Goal: Complete application form

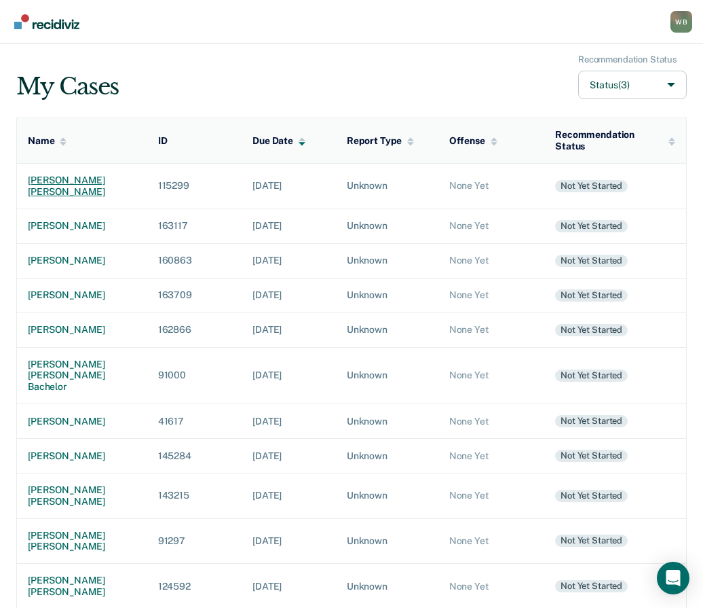
click at [92, 181] on div "[PERSON_NAME] [PERSON_NAME]" at bounding box center [82, 185] width 109 height 23
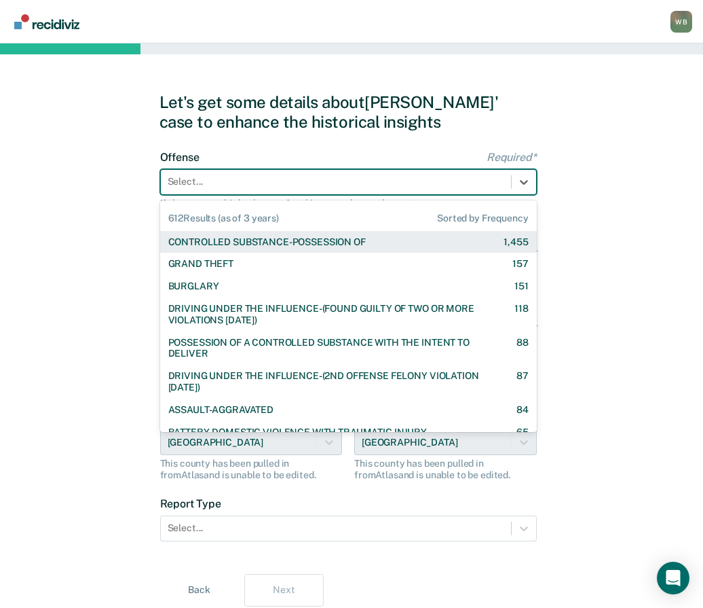
click at [232, 178] on div at bounding box center [336, 181] width 337 height 14
click at [231, 246] on div "CONTROLLED SUBSTANCE-POSSESSION OF" at bounding box center [267, 242] width 198 height 12
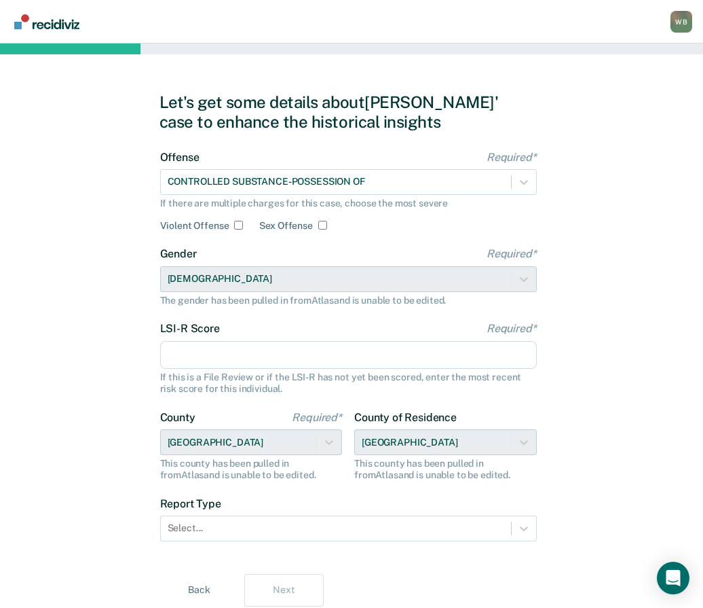
click at [210, 349] on input "LSI-R Score Required*" at bounding box center [348, 355] width 377 height 29
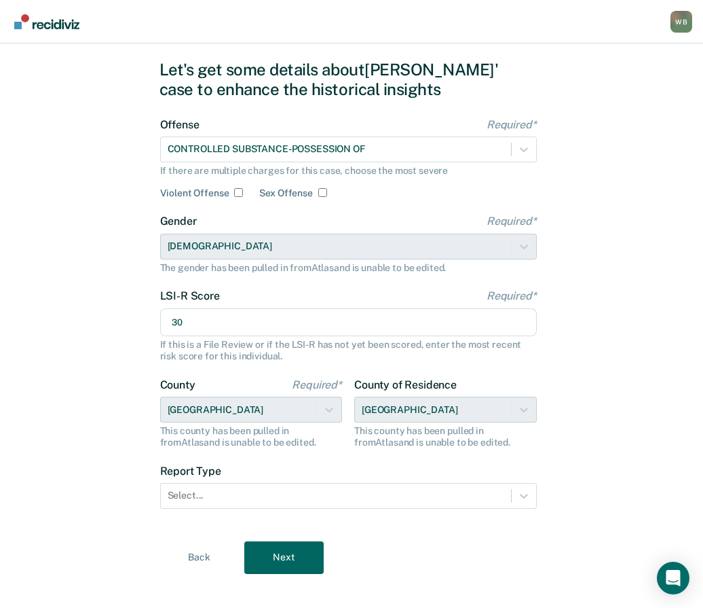
scroll to position [48, 0]
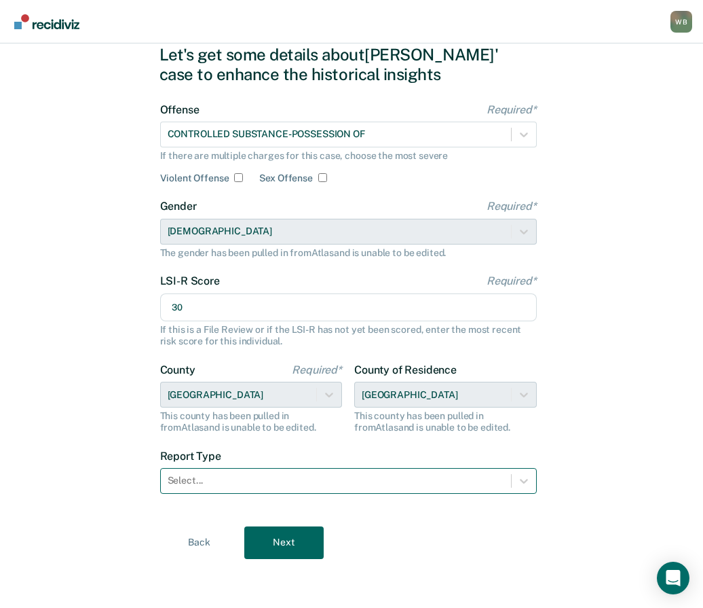
type input "30"
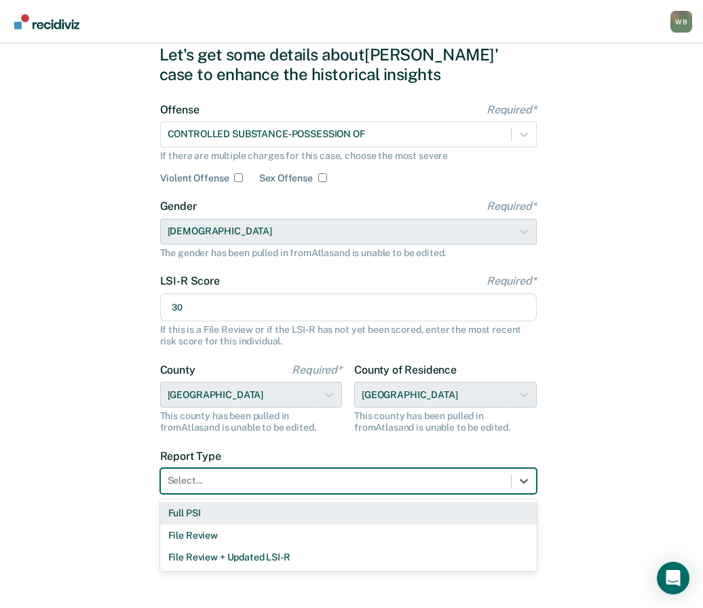
click at [243, 475] on div at bounding box center [336, 480] width 337 height 14
click at [221, 508] on div "Full PSI" at bounding box center [348, 513] width 377 height 22
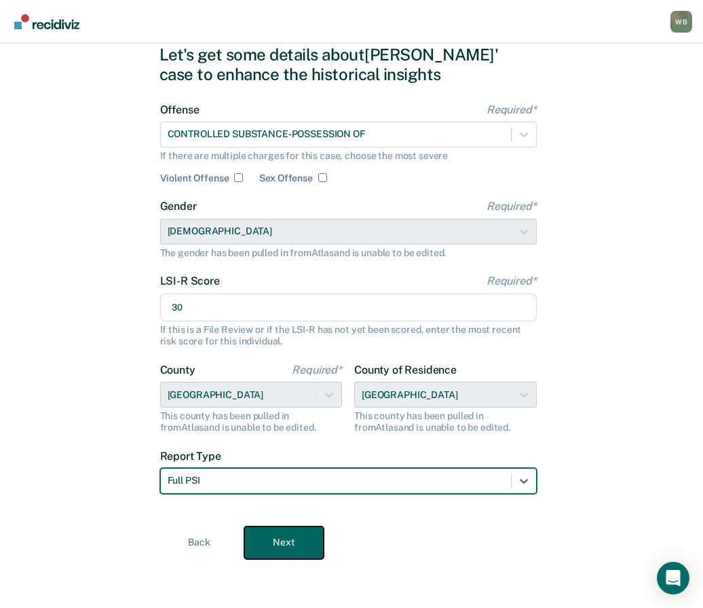
click at [274, 545] on button "Next" at bounding box center [283, 542] width 79 height 33
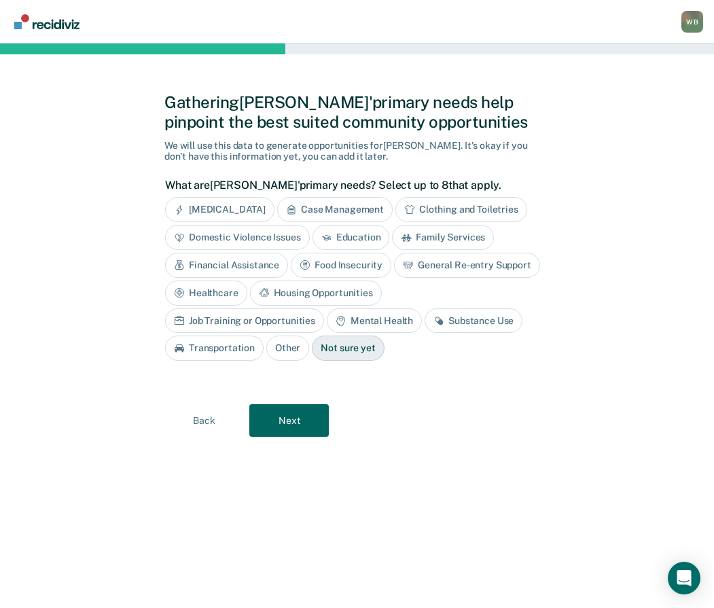
click at [424, 324] on div "Substance Use" at bounding box center [473, 320] width 98 height 25
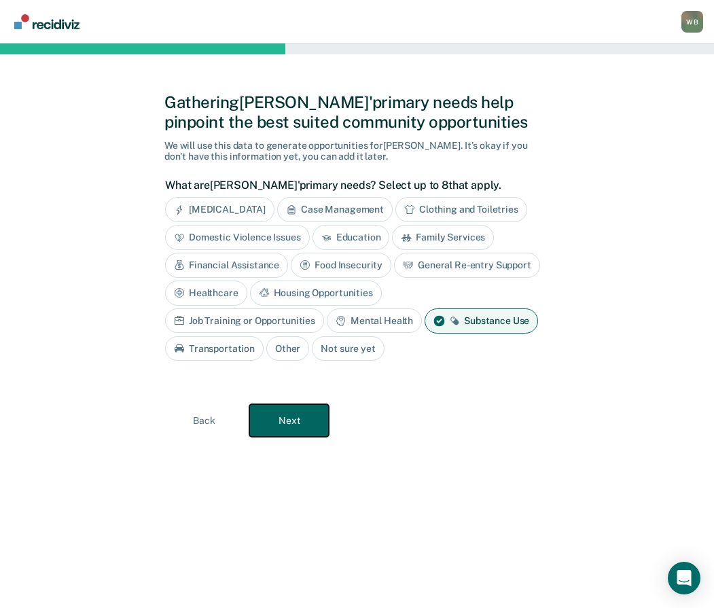
click at [287, 428] on button "Next" at bounding box center [288, 420] width 79 height 33
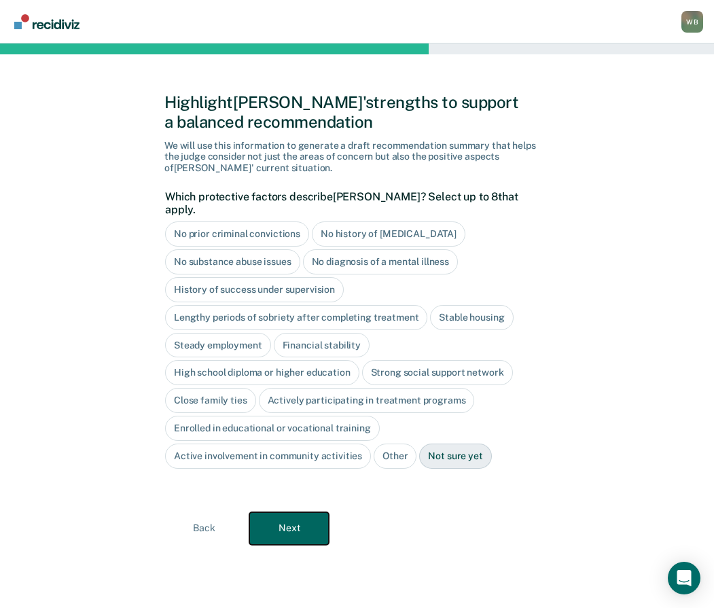
click at [304, 512] on button "Next" at bounding box center [288, 528] width 79 height 33
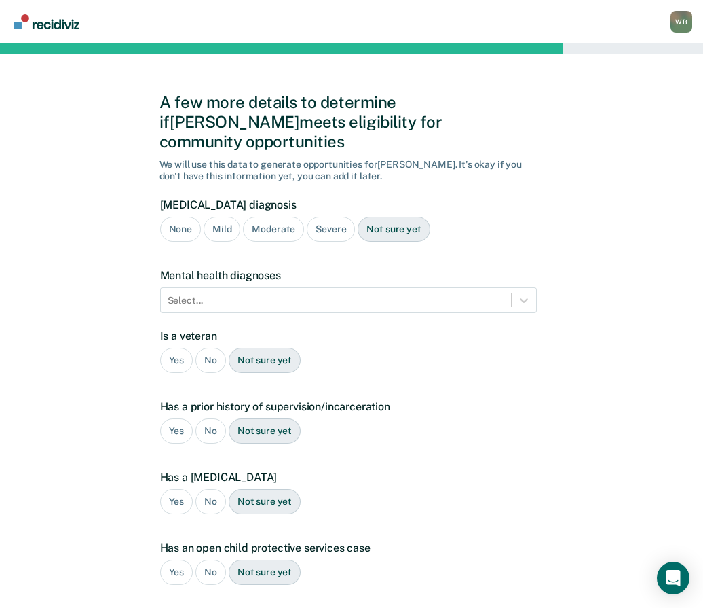
click at [328, 217] on div "Severe" at bounding box center [331, 229] width 48 height 25
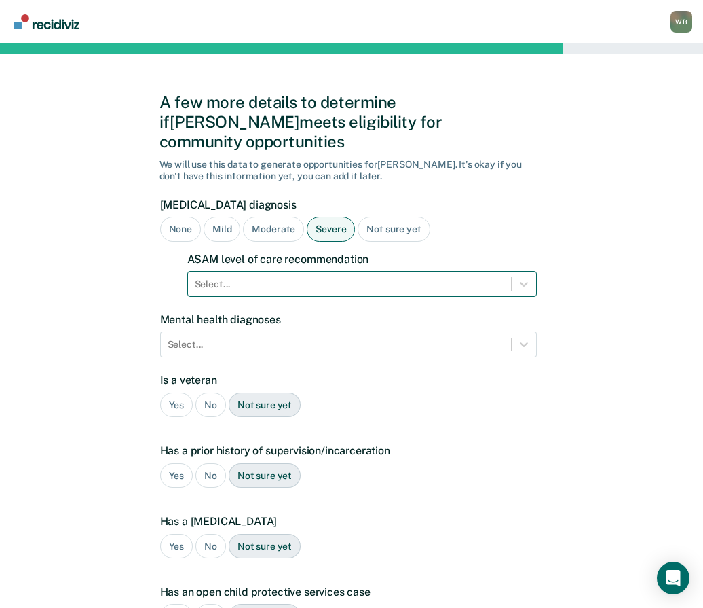
drag, startPoint x: 328, startPoint y: 206, endPoint x: 298, endPoint y: 271, distance: 71.7
click at [298, 277] on div at bounding box center [350, 284] width 310 height 14
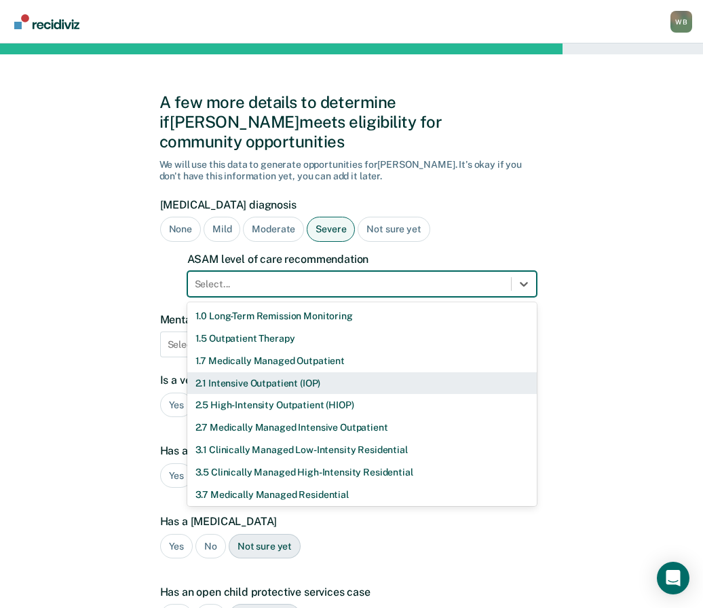
click at [240, 372] on div "2.1 Intensive Outpatient (IOP)" at bounding box center [362, 383] width 350 height 22
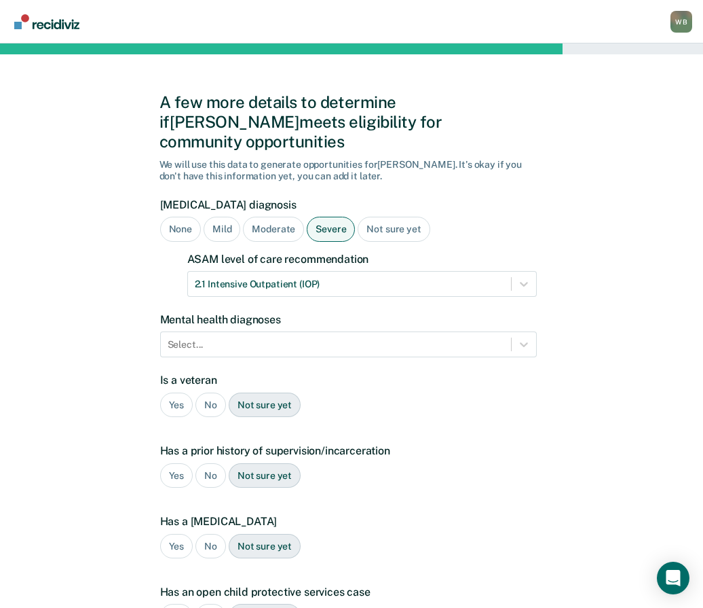
drag, startPoint x: 134, startPoint y: 284, endPoint x: 158, endPoint y: 299, distance: 29.0
click at [134, 284] on div "A few more details to determine if [PERSON_NAME] meets eligibility for communit…" at bounding box center [351, 433] width 703 height 781
click at [229, 337] on div at bounding box center [336, 344] width 337 height 14
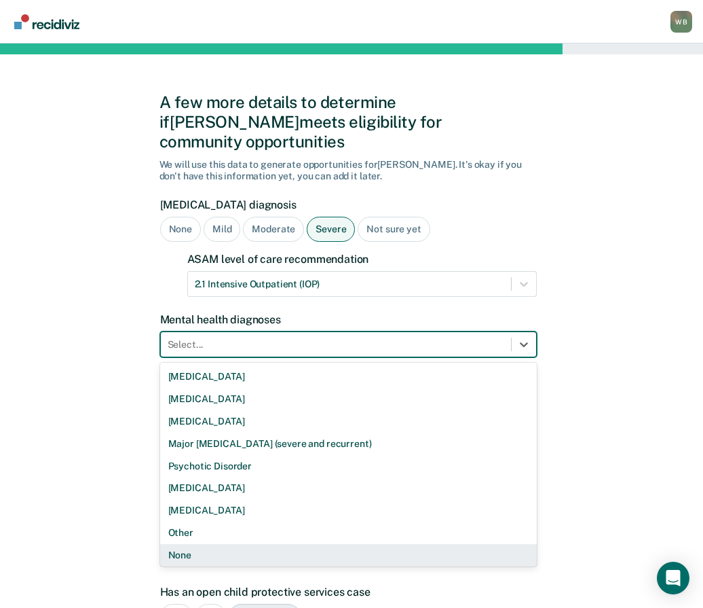
click at [204, 544] on div "None" at bounding box center [348, 555] width 377 height 22
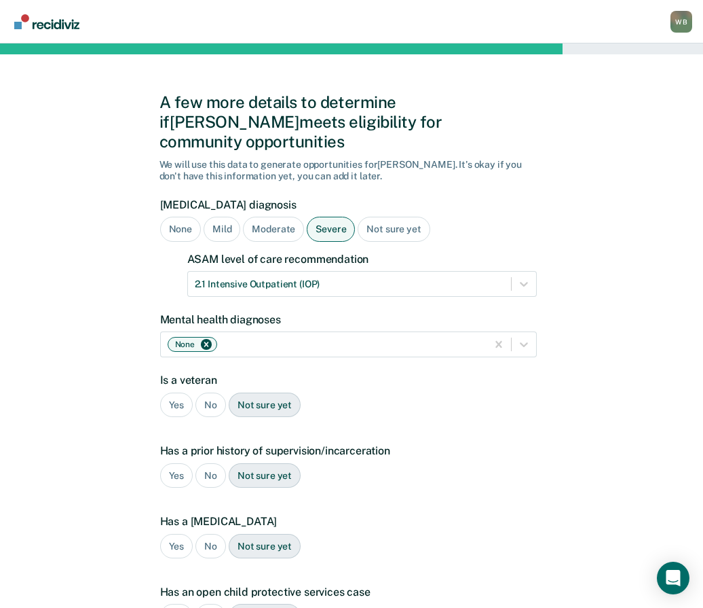
click at [215, 392] on div "No" at bounding box center [211, 404] width 31 height 25
click at [183, 463] on div "Yes" at bounding box center [176, 475] width 33 height 25
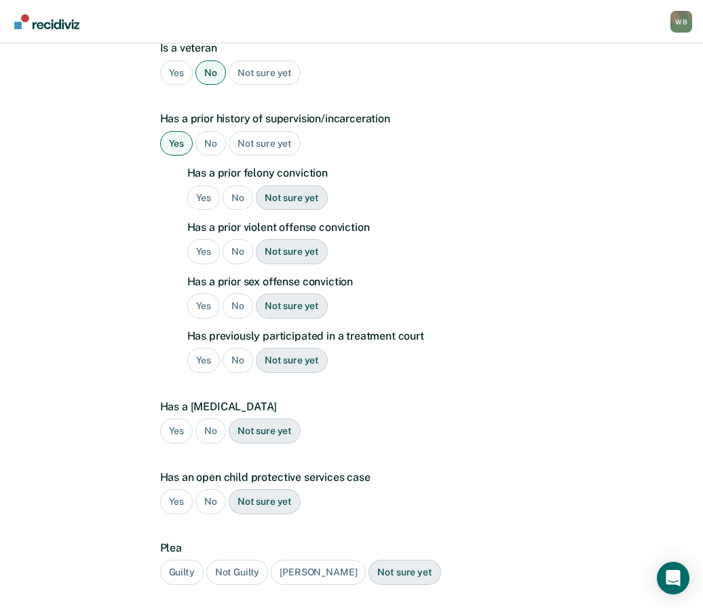
scroll to position [339, 0]
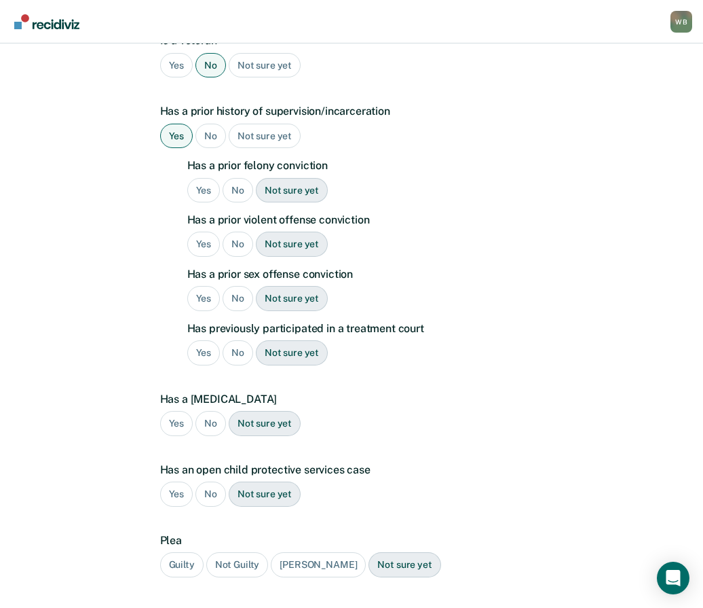
click at [207, 178] on div "Yes" at bounding box center [203, 190] width 33 height 25
click at [238, 232] on div "No" at bounding box center [238, 244] width 31 height 25
click at [240, 286] on div "No" at bounding box center [238, 298] width 31 height 25
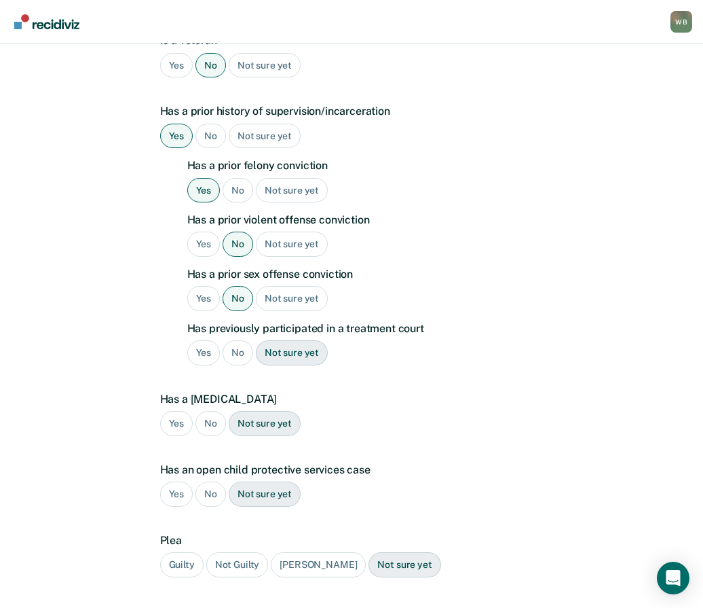
click at [241, 340] on div "No" at bounding box center [238, 352] width 31 height 25
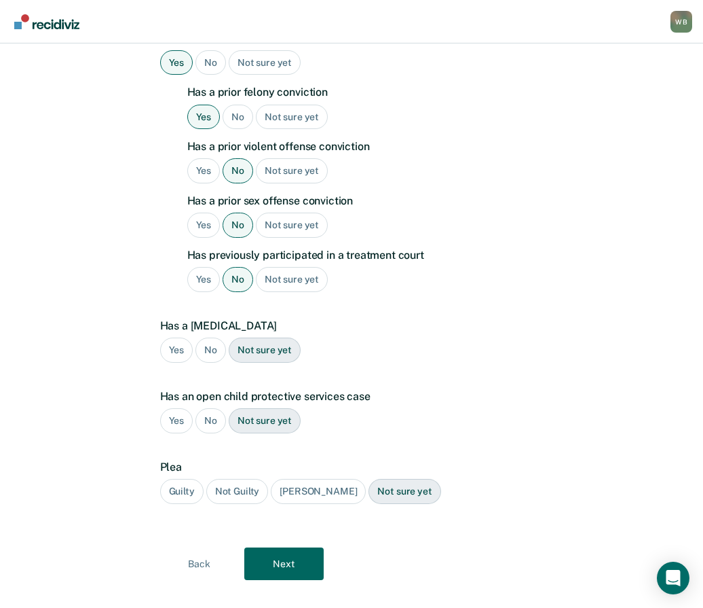
scroll to position [414, 0]
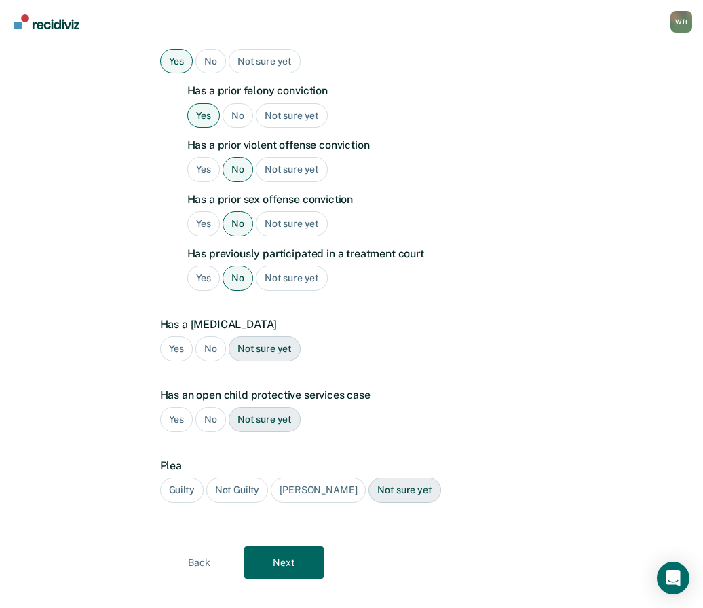
click at [221, 336] on div "No" at bounding box center [211, 348] width 31 height 25
click at [213, 407] on div "No" at bounding box center [211, 419] width 31 height 25
click at [179, 477] on div "Guilty" at bounding box center [181, 489] width 43 height 25
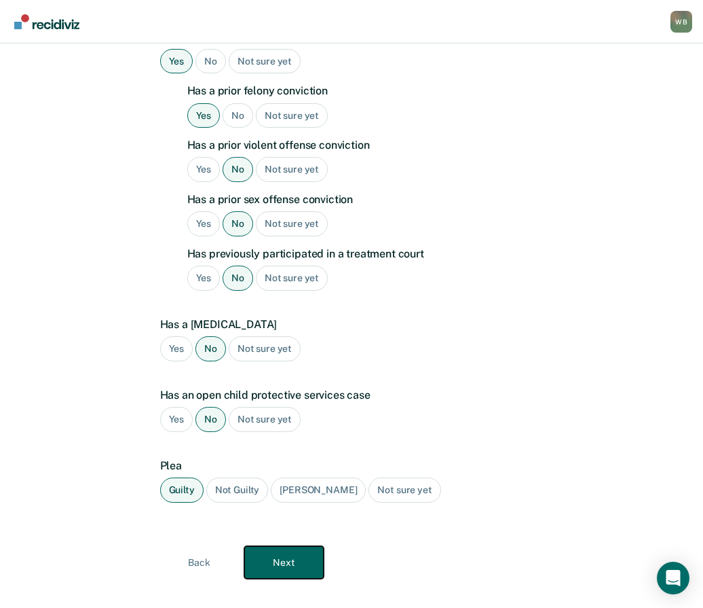
click at [285, 546] on button "Next" at bounding box center [283, 562] width 79 height 33
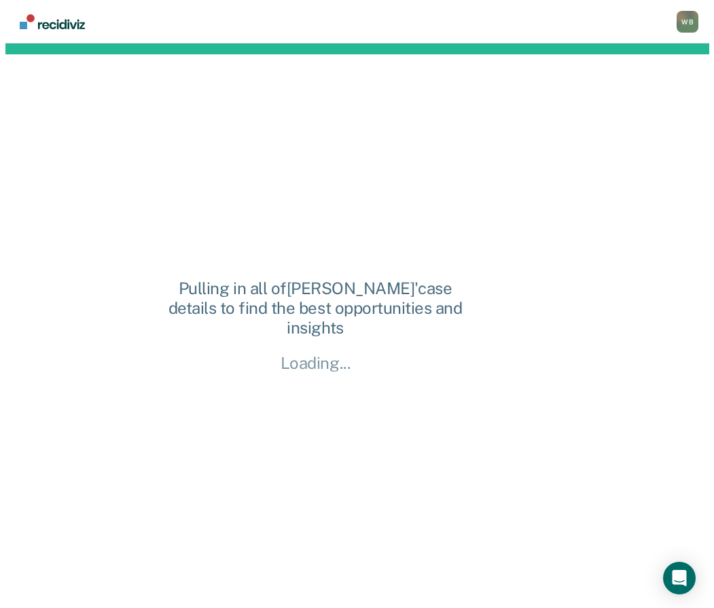
scroll to position [0, 0]
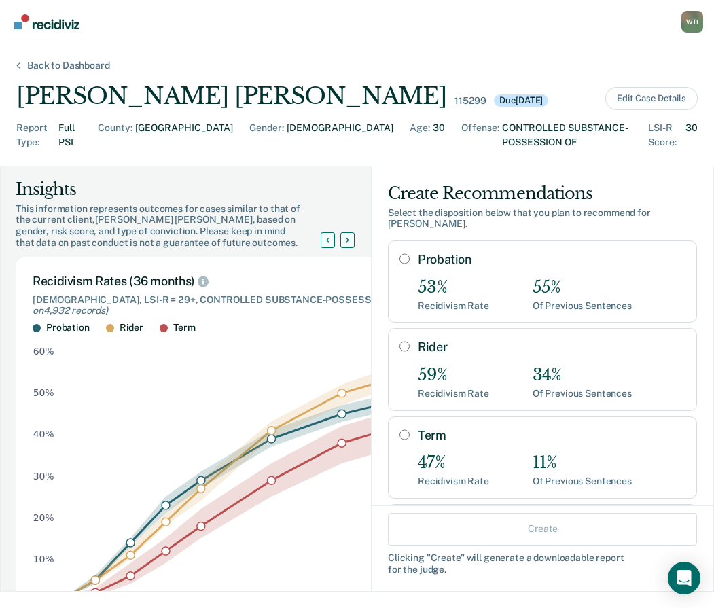
click at [399, 429] on input "Term" at bounding box center [404, 434] width 10 height 11
radio input "true"
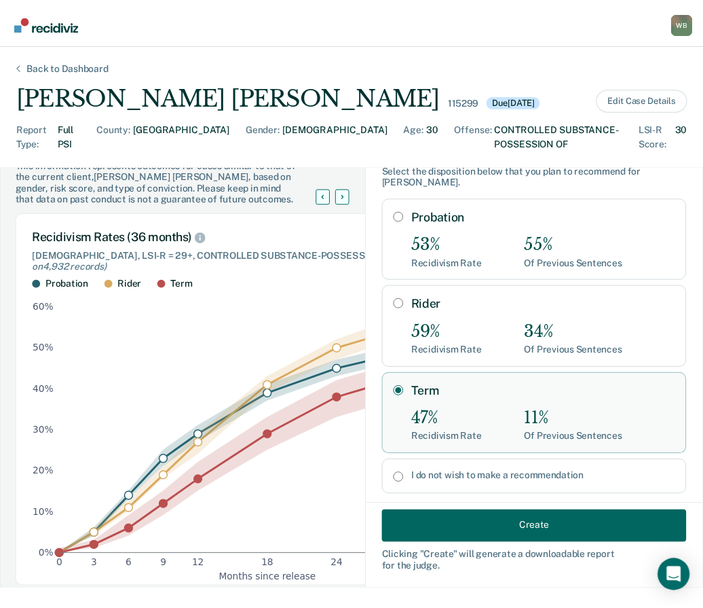
scroll to position [68, 0]
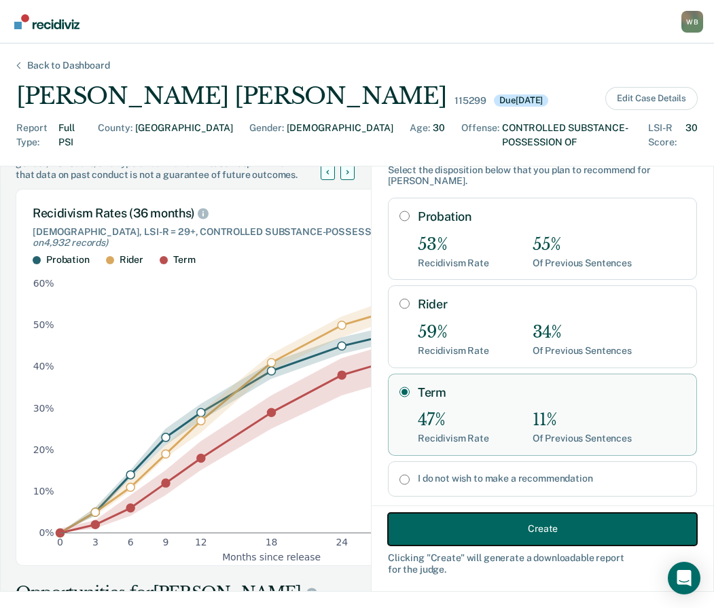
click at [528, 530] on button "Create" at bounding box center [542, 528] width 309 height 33
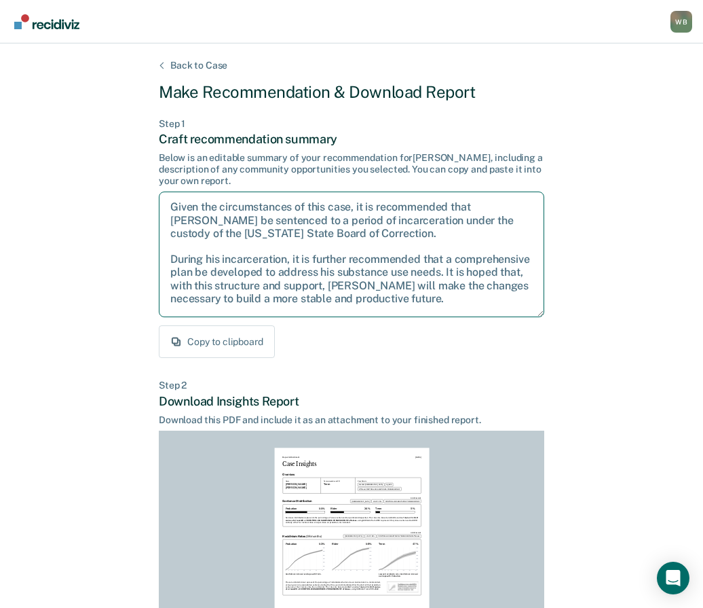
drag, startPoint x: 174, startPoint y: 210, endPoint x: 394, endPoint y: 298, distance: 237.7
click at [445, 299] on textarea "Given the circumstances of this case, it is recommended that [PERSON_NAME] be s…" at bounding box center [352, 254] width 386 height 126
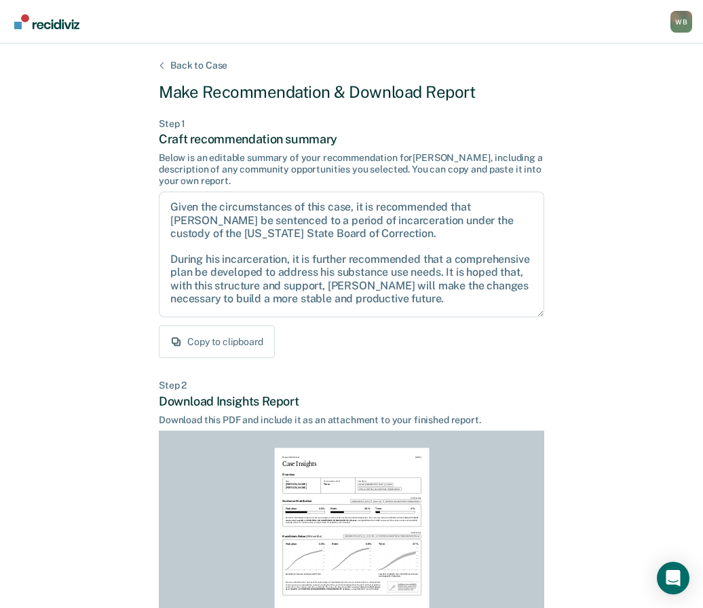
drag, startPoint x: 434, startPoint y: 356, endPoint x: 451, endPoint y: 342, distance: 22.2
click at [435, 354] on div "Copy to clipboard" at bounding box center [352, 341] width 386 height 33
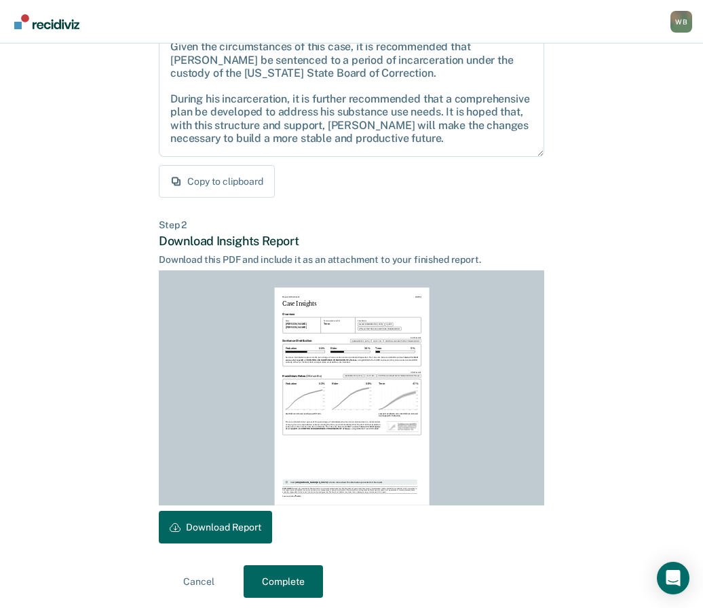
scroll to position [166, 0]
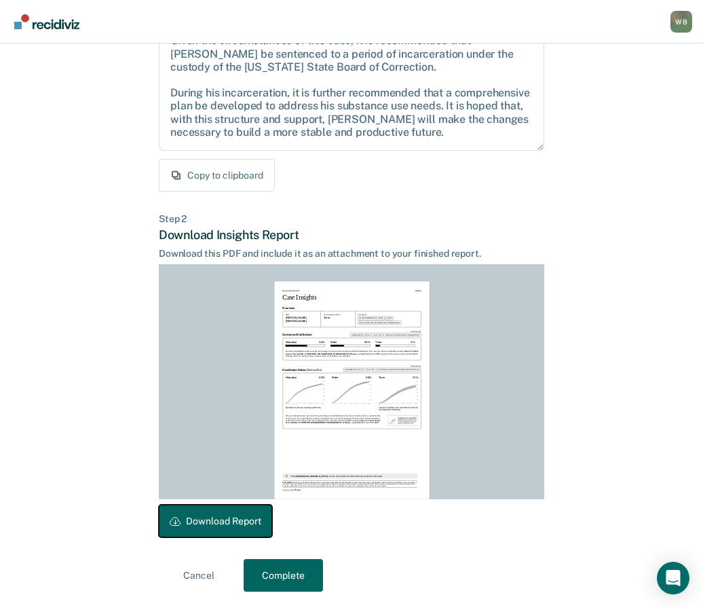
click at [220, 530] on button "Download Report" at bounding box center [215, 520] width 113 height 33
click at [271, 576] on button "Complete" at bounding box center [283, 575] width 79 height 33
